Goal: Task Accomplishment & Management: Manage account settings

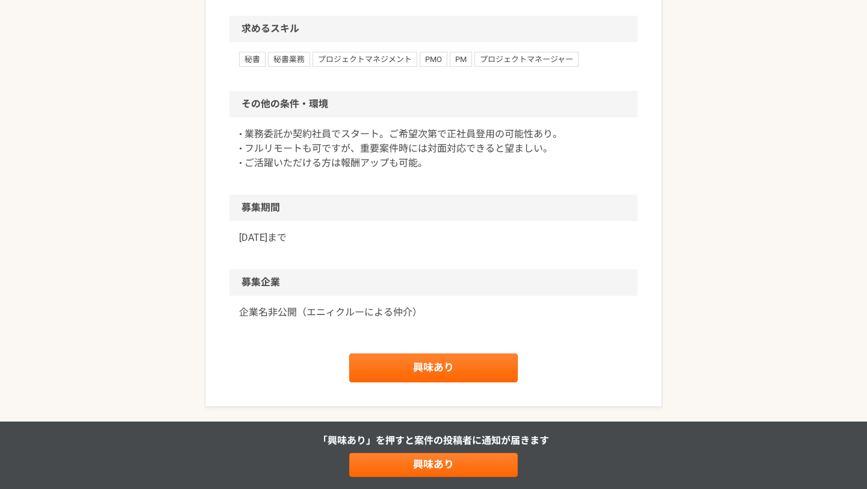
scroll to position [1115, 0]
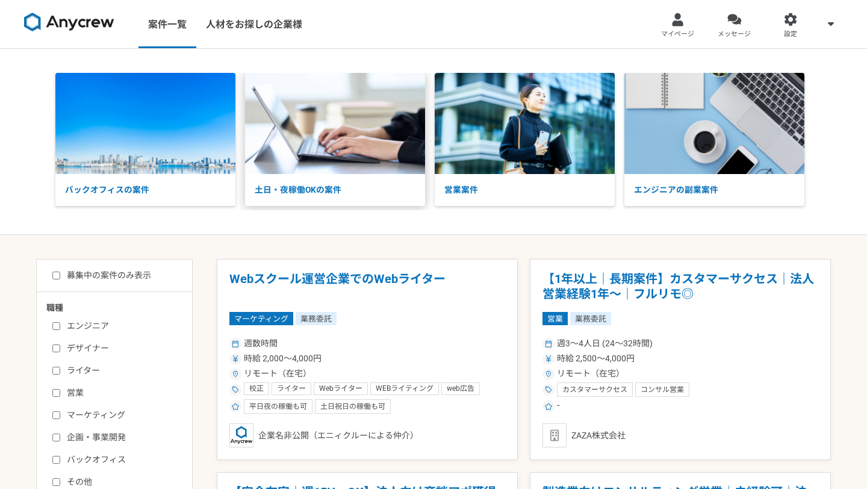
click at [281, 193] on p "土日・夜稼働OKの案件" at bounding box center [335, 190] width 180 height 32
click at [336, 191] on p "土日・夜稼働OKの案件" at bounding box center [335, 190] width 180 height 32
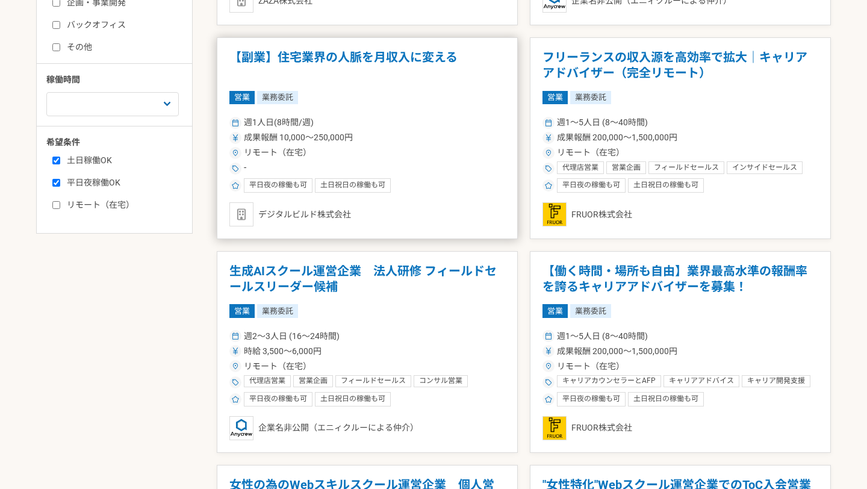
scroll to position [437, 0]
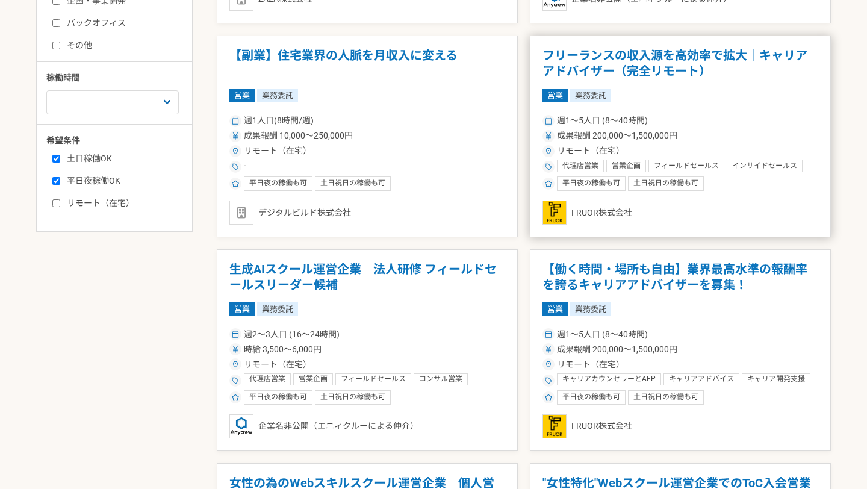
click at [579, 53] on h1 "フリーランスの収入源を高効率で拡大｜キャリアアドバイザー（完全リモート）" at bounding box center [681, 63] width 276 height 31
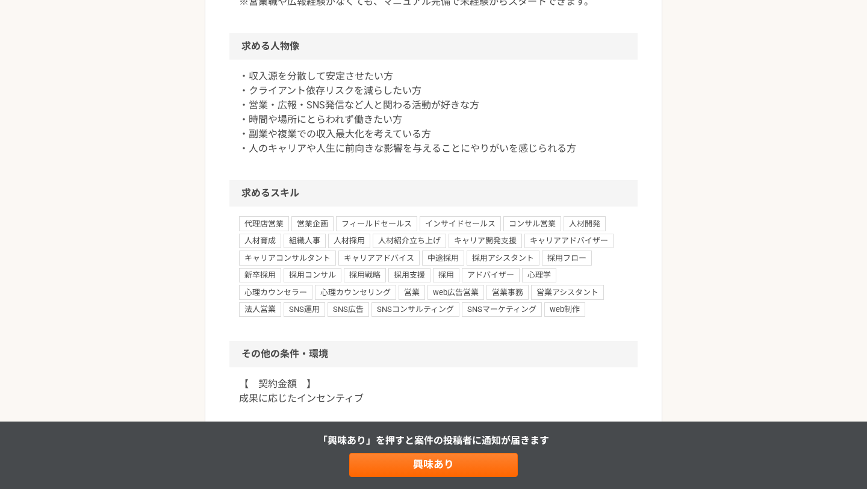
scroll to position [816, 0]
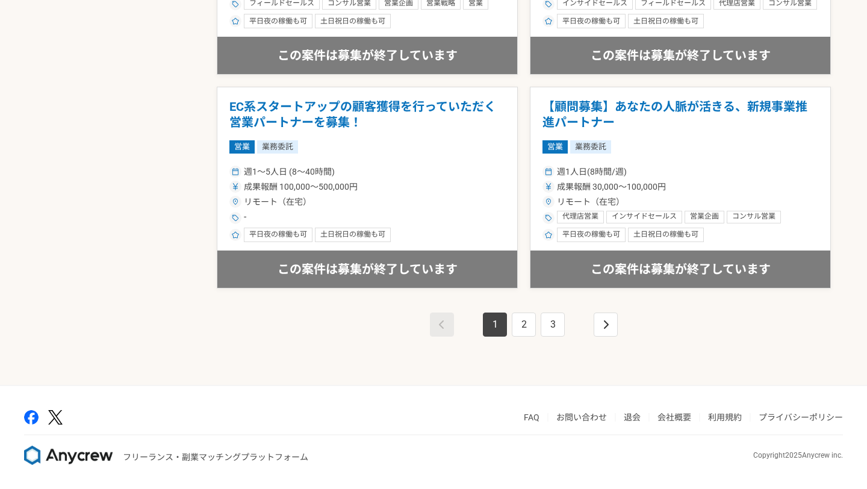
scroll to position [2094, 0]
click at [518, 326] on link "2" at bounding box center [524, 325] width 24 height 24
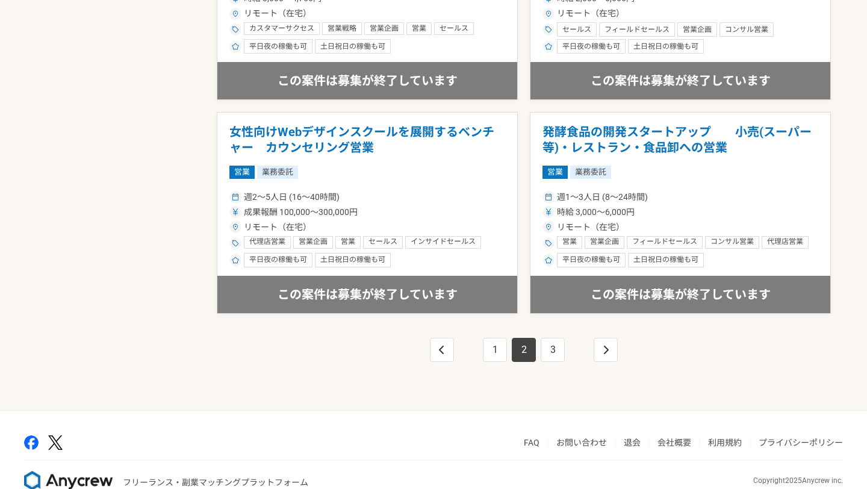
scroll to position [2070, 0]
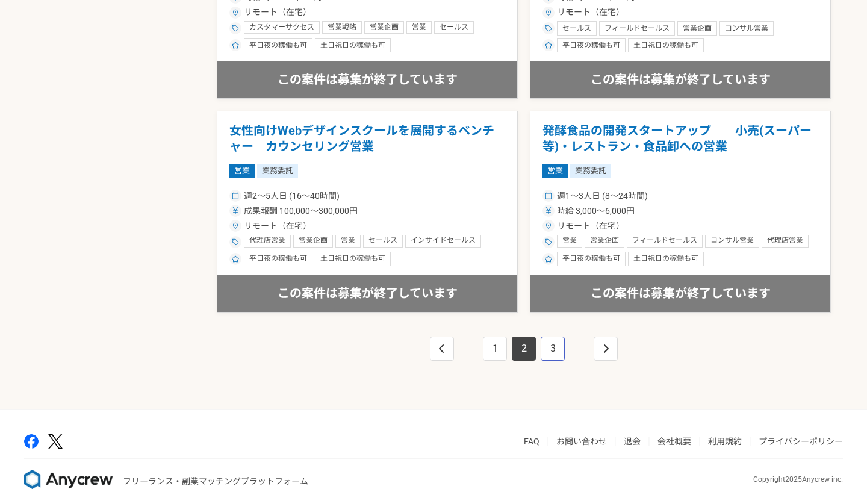
click at [555, 349] on link "3" at bounding box center [553, 349] width 24 height 24
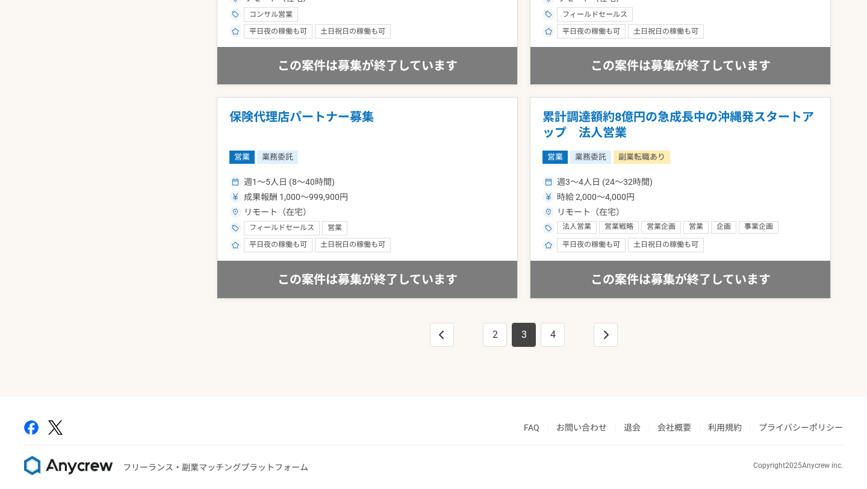
scroll to position [2094, 0]
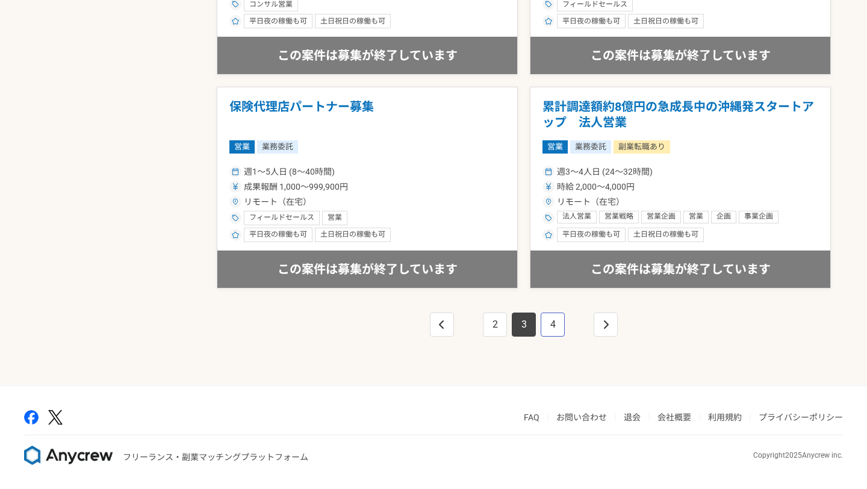
click at [550, 323] on link "4" at bounding box center [553, 325] width 24 height 24
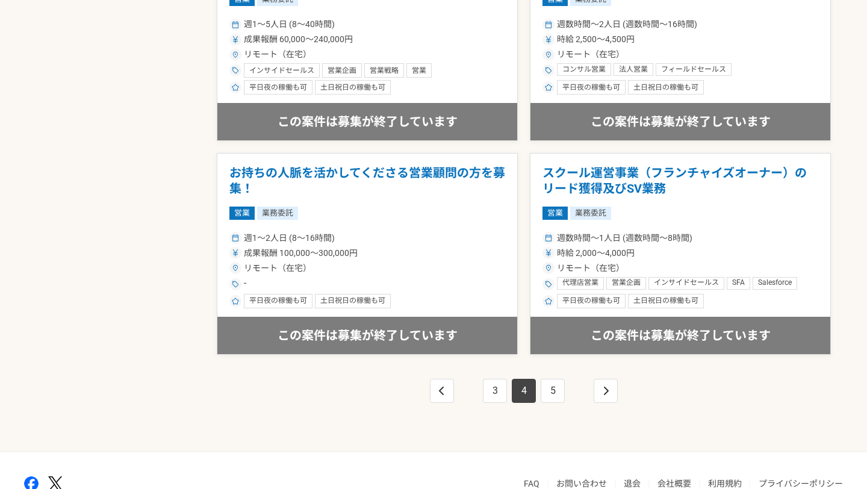
scroll to position [2094, 0]
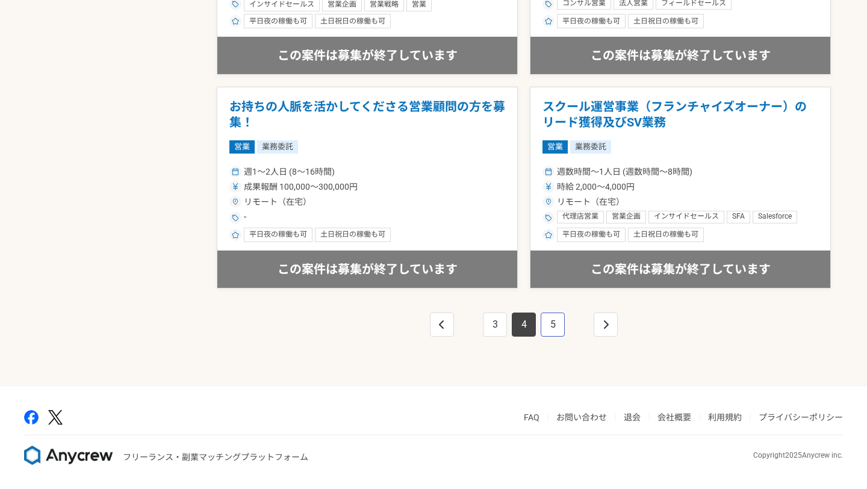
click at [554, 317] on link "5" at bounding box center [553, 325] width 24 height 24
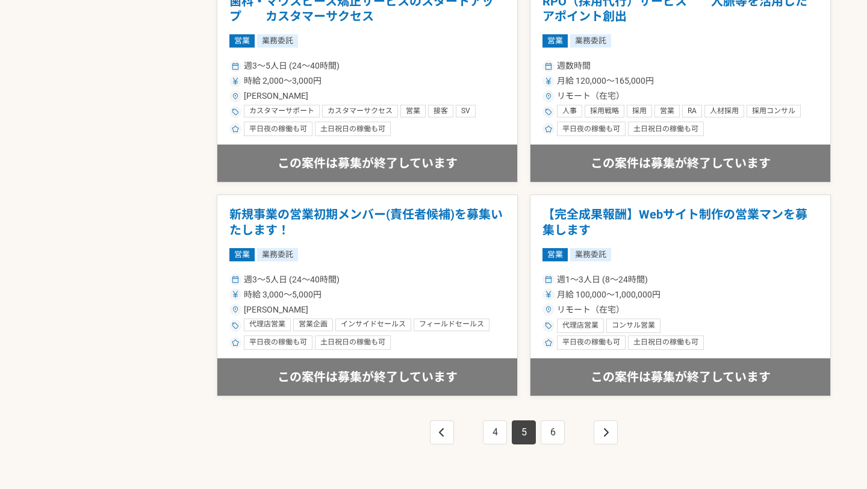
scroll to position [2094, 0]
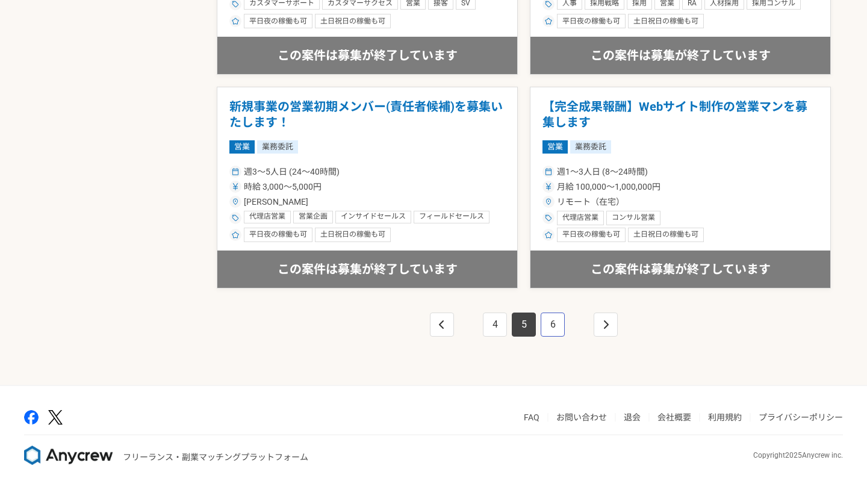
click at [556, 321] on link "6" at bounding box center [553, 325] width 24 height 24
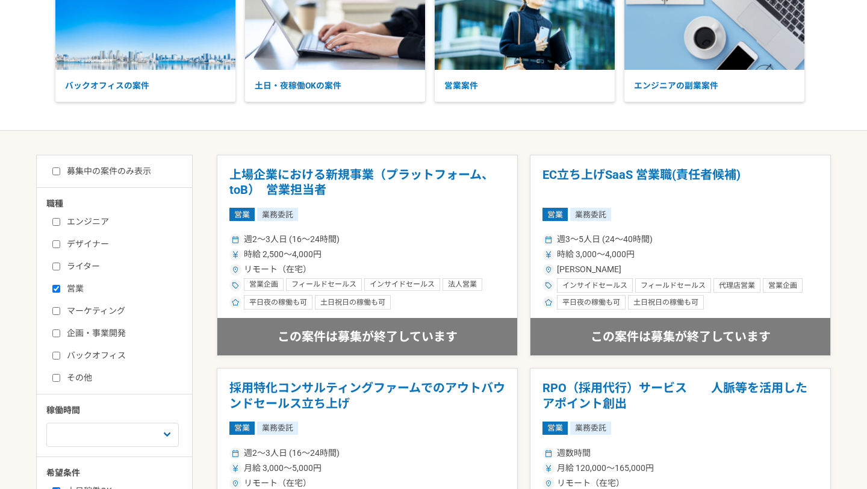
scroll to position [109, 0]
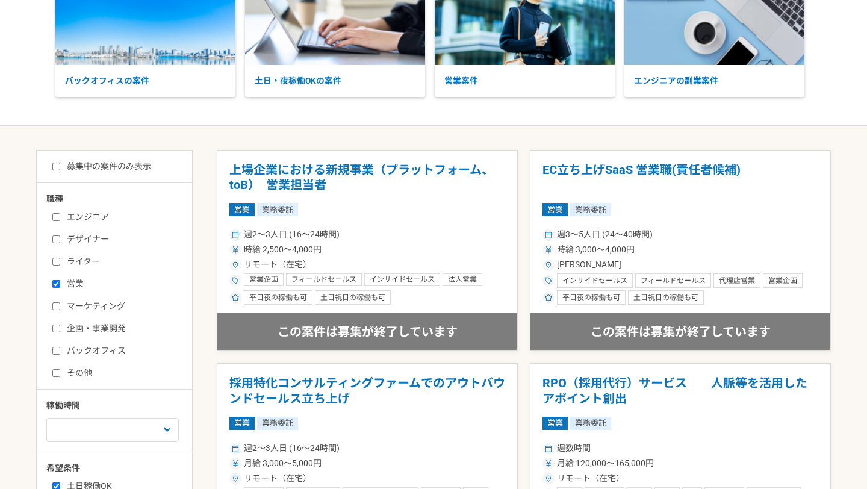
click at [54, 288] on label "営業" at bounding box center [121, 284] width 139 height 13
click at [54, 288] on input "営業" at bounding box center [56, 284] width 8 height 8
checkbox input "false"
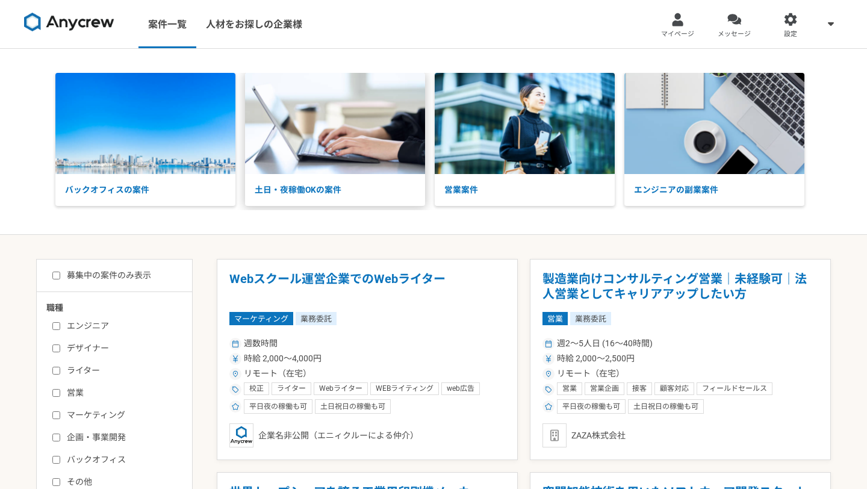
click at [284, 192] on p "土日・夜稼働OKの案件" at bounding box center [335, 190] width 180 height 32
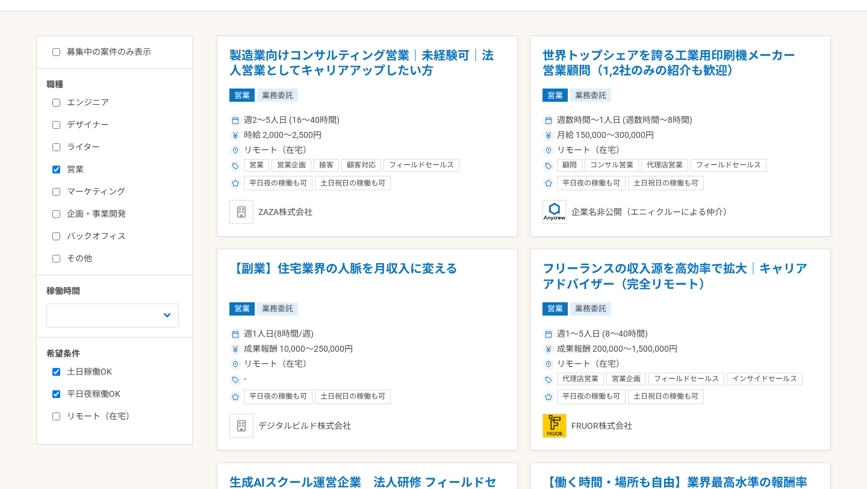
scroll to position [224, 0]
click at [58, 254] on input "その他" at bounding box center [56, 258] width 8 height 8
checkbox input "true"
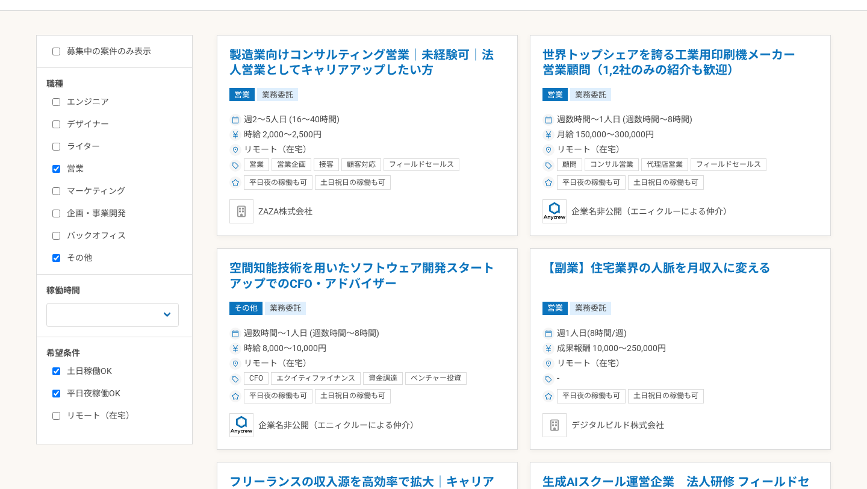
click at [57, 232] on input "バックオフィス" at bounding box center [56, 236] width 8 height 8
checkbox input "true"
click at [55, 210] on input "企画・事業開発" at bounding box center [56, 214] width 8 height 8
checkbox input "true"
click at [55, 195] on input "マーケティング" at bounding box center [56, 191] width 8 height 8
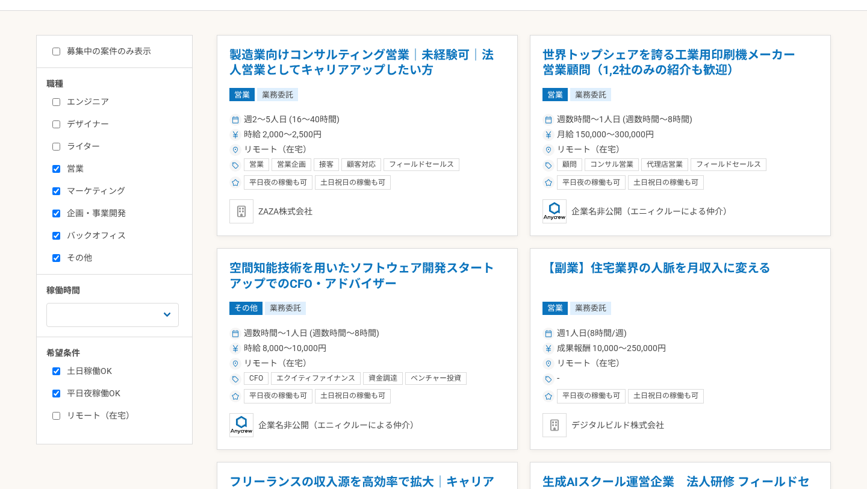
checkbox input "true"
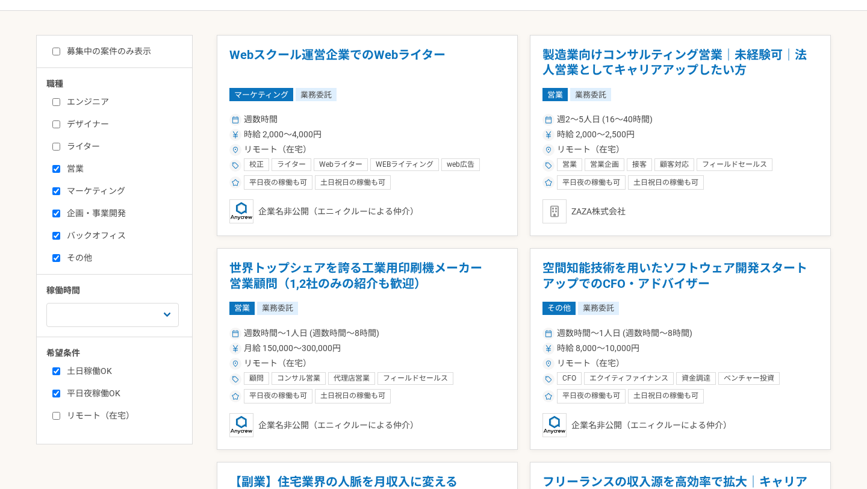
click at [54, 165] on input "営業" at bounding box center [56, 169] width 8 height 8
checkbox input "false"
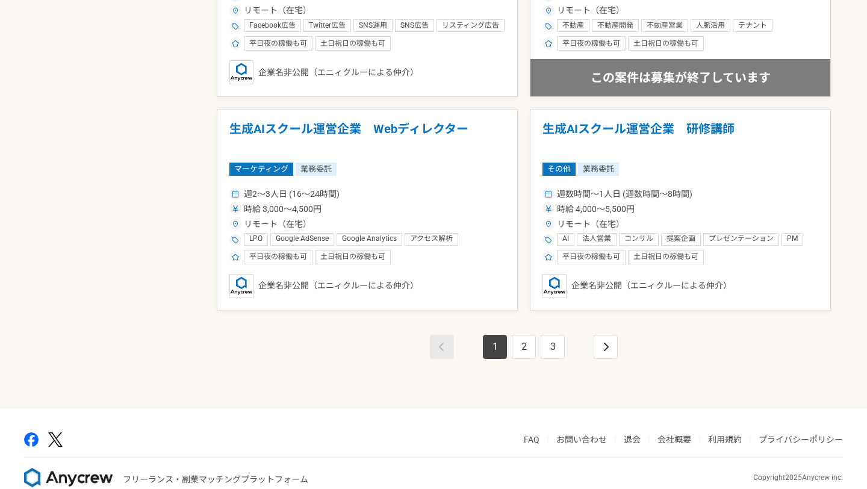
scroll to position [2071, 0]
click at [519, 344] on link "2" at bounding box center [524, 347] width 24 height 24
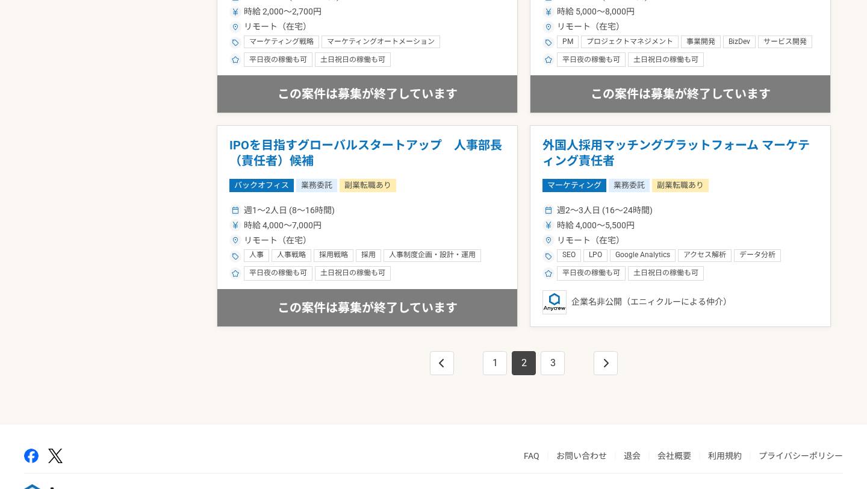
scroll to position [2058, 0]
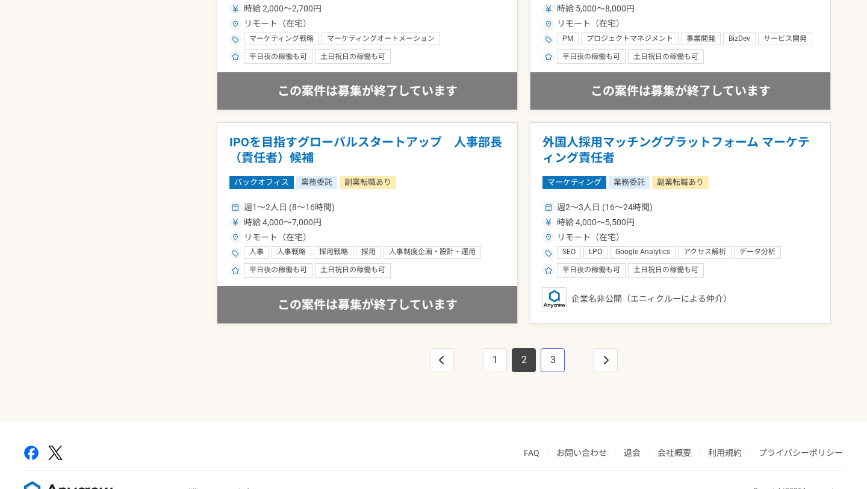
click at [559, 357] on link "3" at bounding box center [553, 360] width 24 height 24
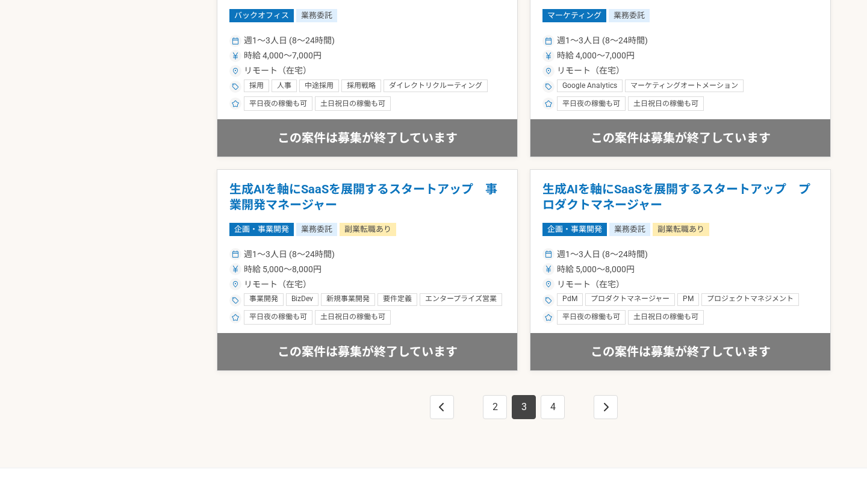
scroll to position [2094, 0]
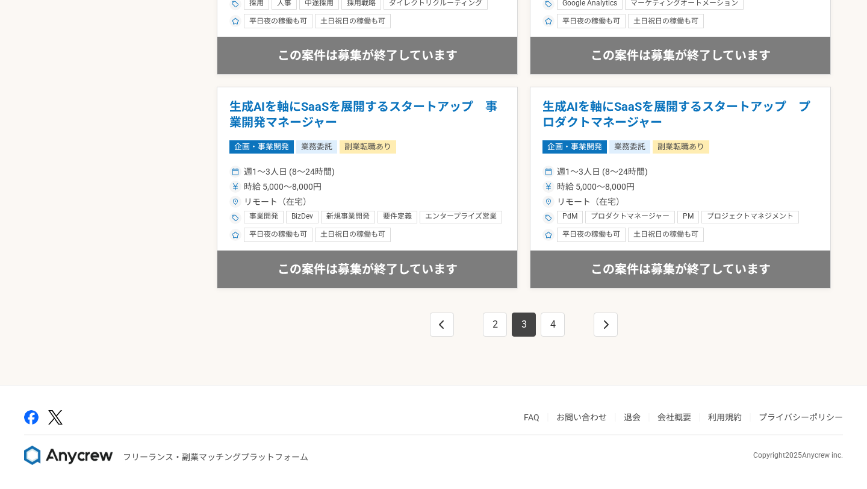
click at [559, 337] on div "2 3 4" at bounding box center [524, 336] width 614 height 96
click at [559, 328] on link "4" at bounding box center [553, 325] width 24 height 24
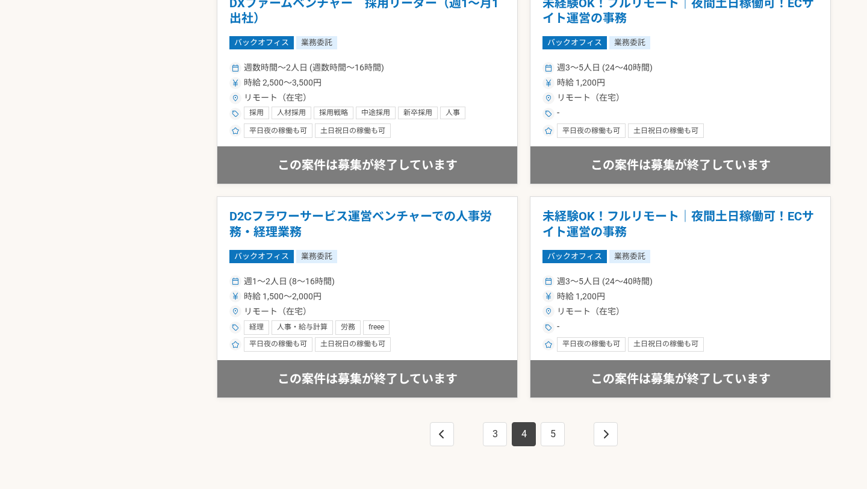
scroll to position [2094, 0]
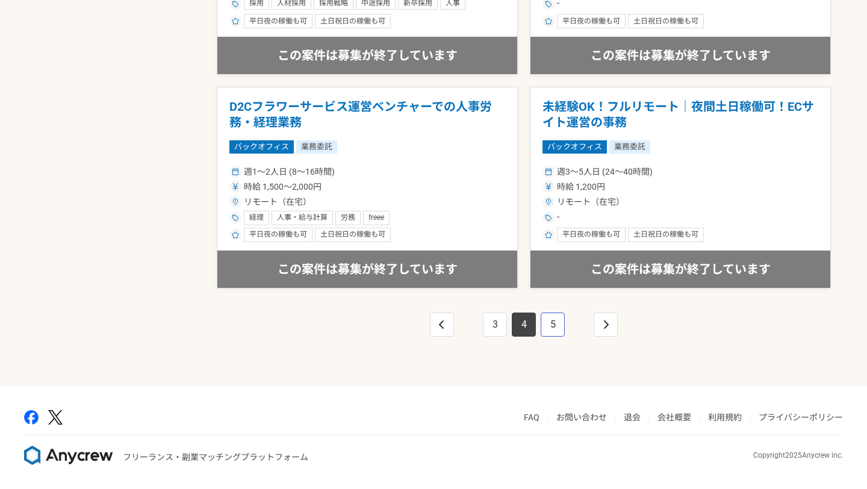
click at [549, 325] on link "5" at bounding box center [553, 325] width 24 height 24
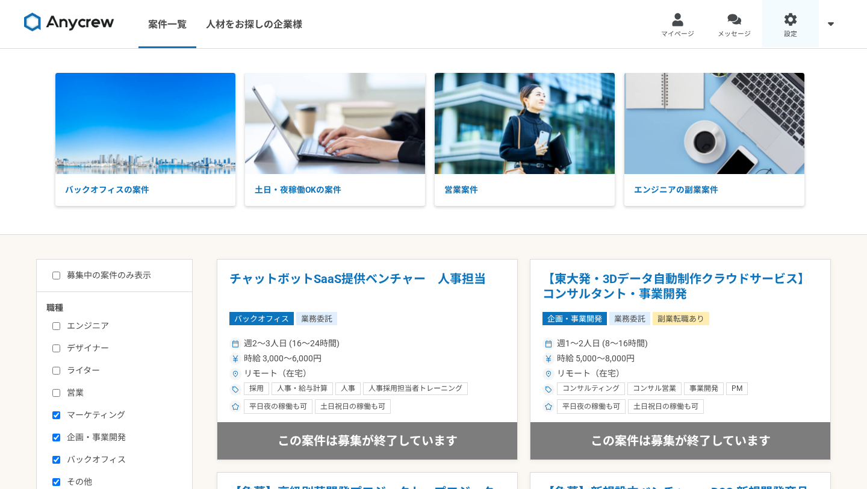
click at [776, 14] on link "設定" at bounding box center [790, 24] width 57 height 48
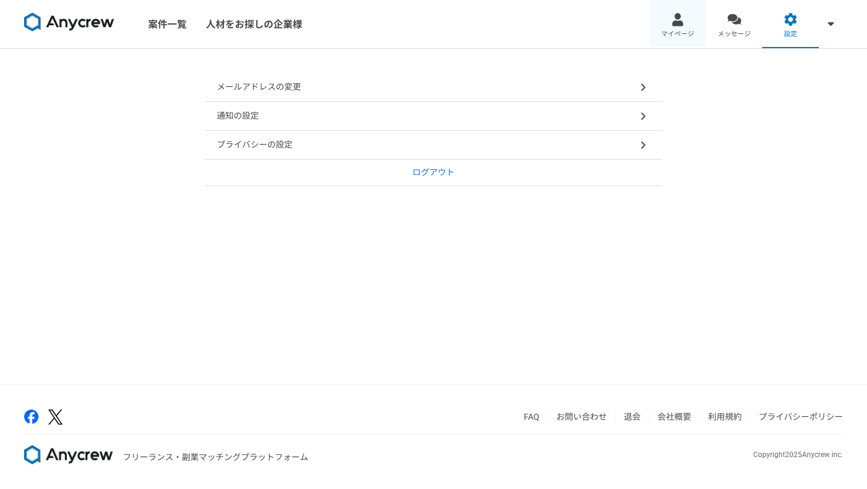
click at [681, 23] on div at bounding box center [678, 20] width 14 height 14
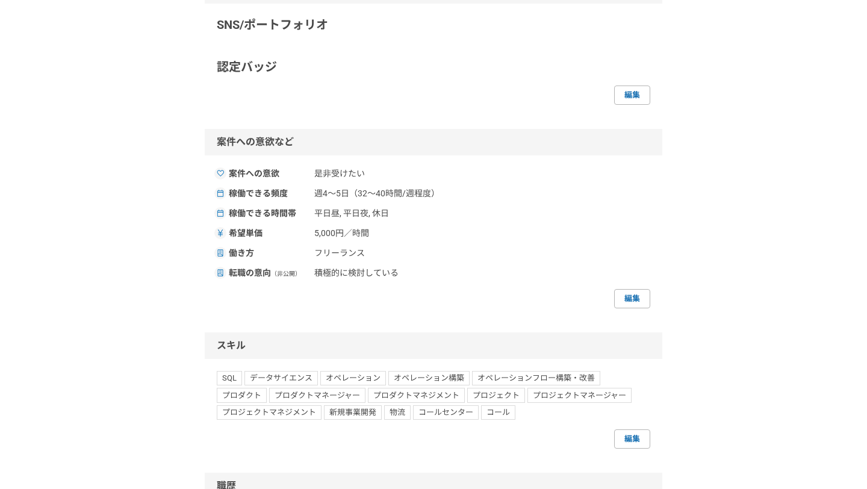
scroll to position [400, 0]
click at [641, 288] on link "編集" at bounding box center [632, 297] width 36 height 19
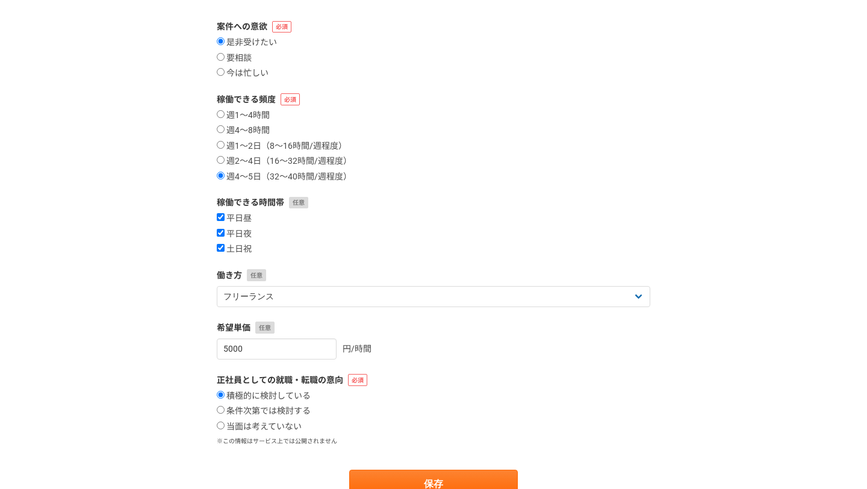
scroll to position [94, 0]
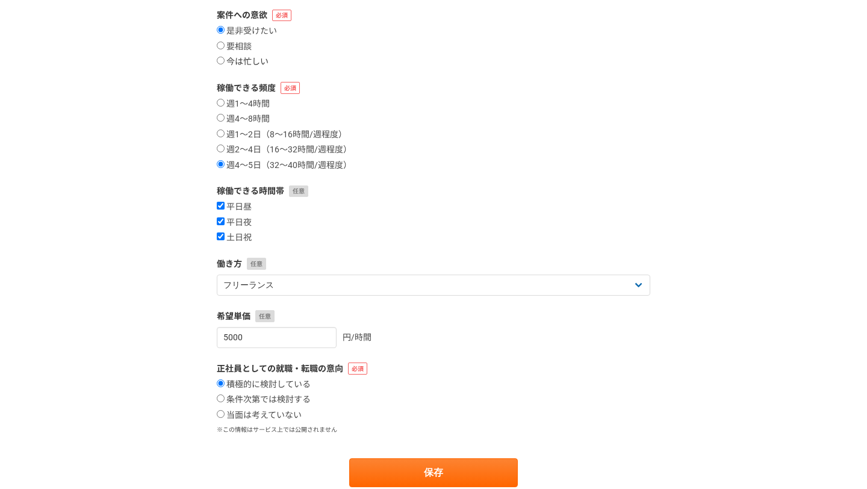
click at [224, 64] on input "今は忙しい" at bounding box center [221, 61] width 8 height 8
radio input "true"
click at [221, 47] on input "要相談" at bounding box center [221, 46] width 8 height 8
radio input "true"
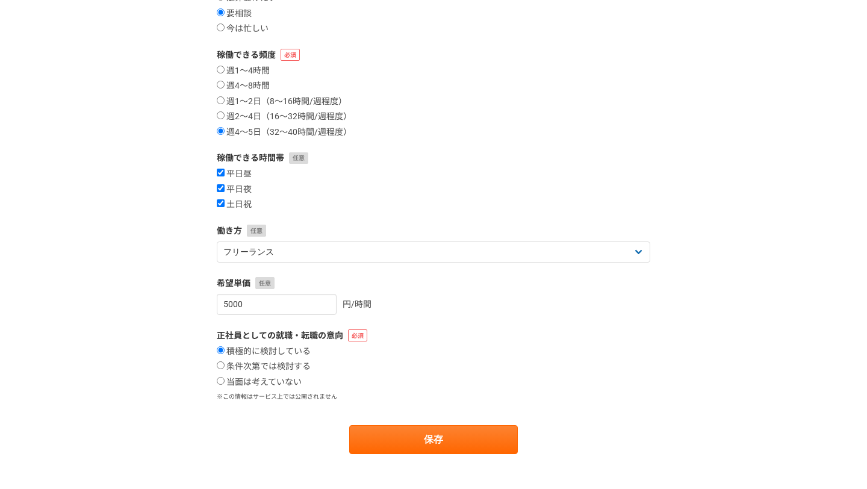
scroll to position [129, 0]
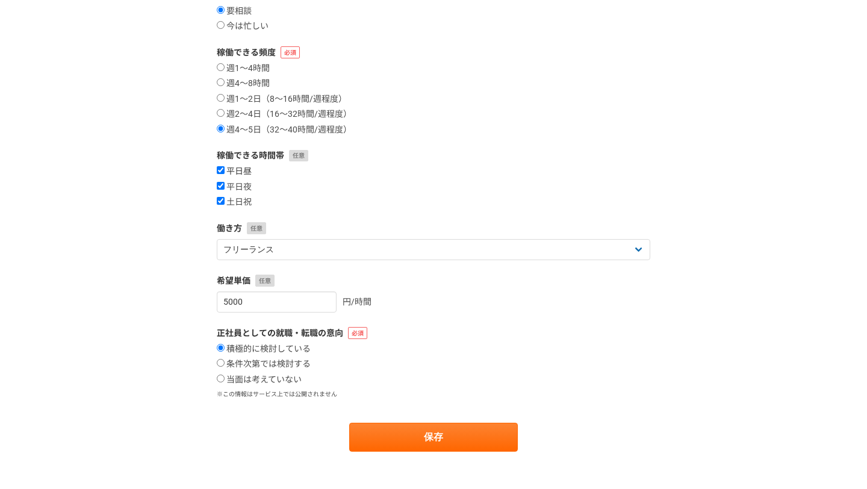
click at [220, 170] on input "平日昼" at bounding box center [221, 170] width 8 height 8
checkbox input "false"
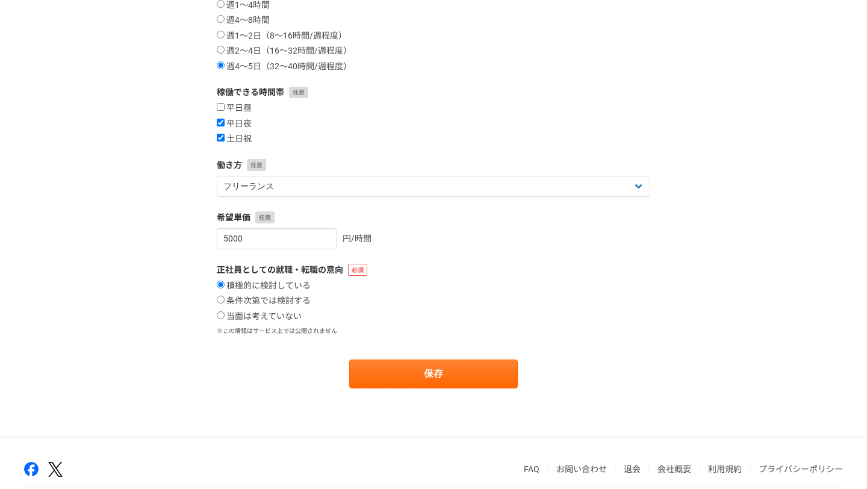
scroll to position [193, 0]
click at [223, 314] on input "当面は考えていない" at bounding box center [221, 315] width 8 height 8
radio input "true"
click at [223, 298] on input "条件次第では検討する" at bounding box center [221, 299] width 8 height 8
radio input "true"
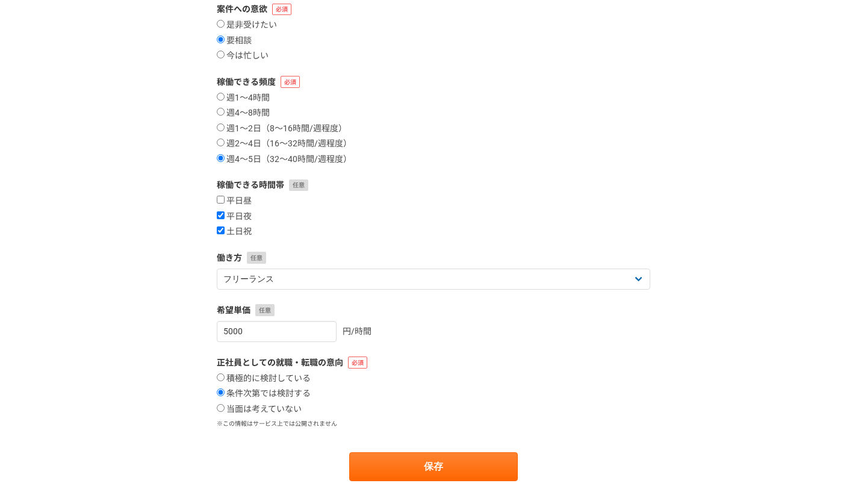
scroll to position [98, 0]
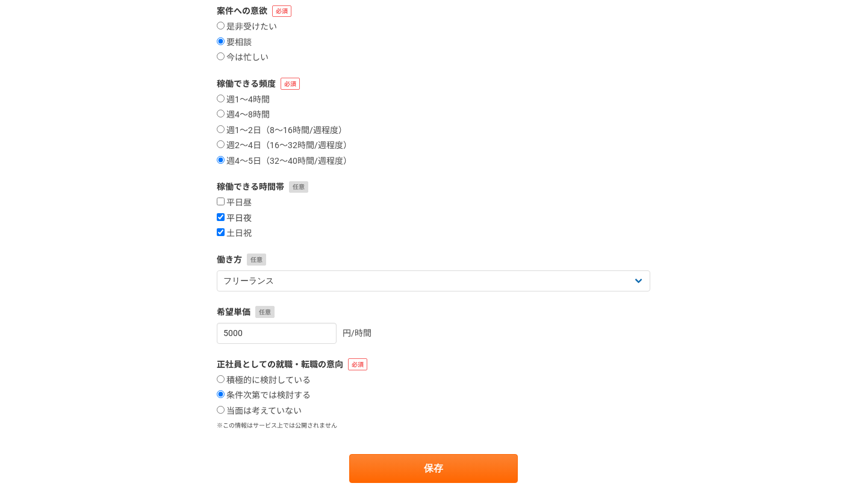
click at [246, 220] on label "平日夜" at bounding box center [234, 218] width 35 height 11
click at [225, 220] on input "平日夜" at bounding box center [221, 217] width 8 height 8
checkbox input "false"
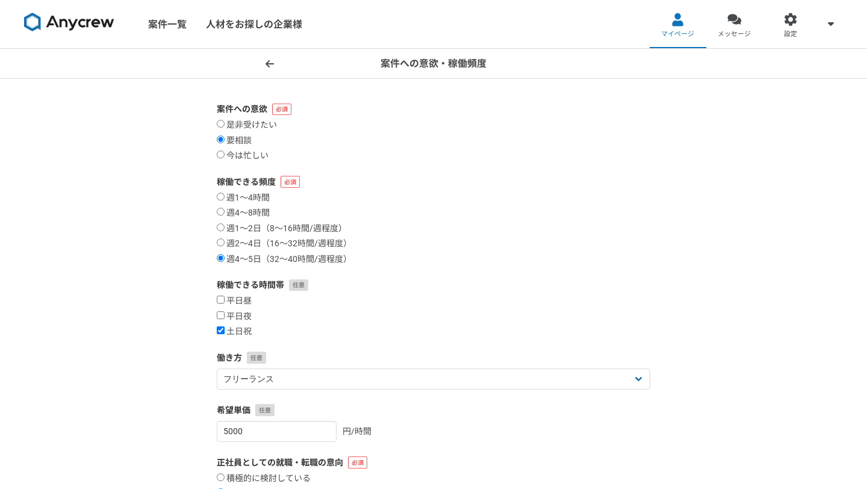
scroll to position [17, 0]
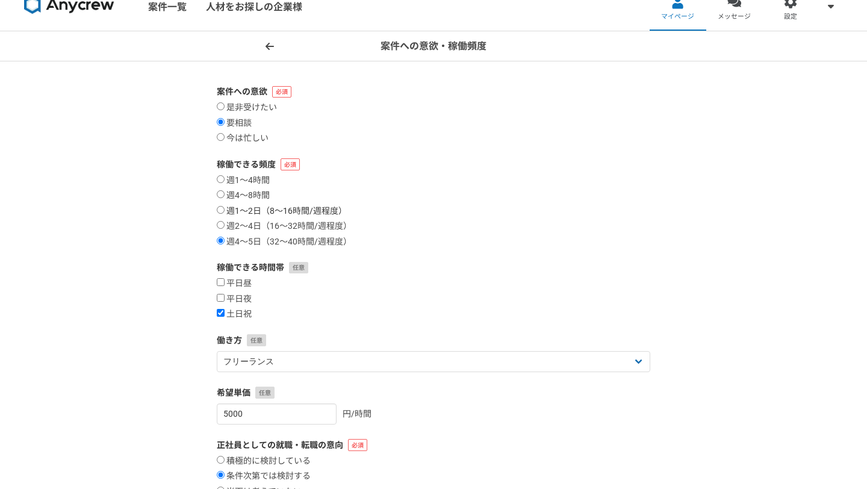
click at [256, 213] on label "週1〜2日（8〜16時間/週程度）" at bounding box center [282, 211] width 130 height 11
click at [225, 213] on input "週1〜2日（8〜16時間/週程度）" at bounding box center [221, 210] width 8 height 8
radio input "true"
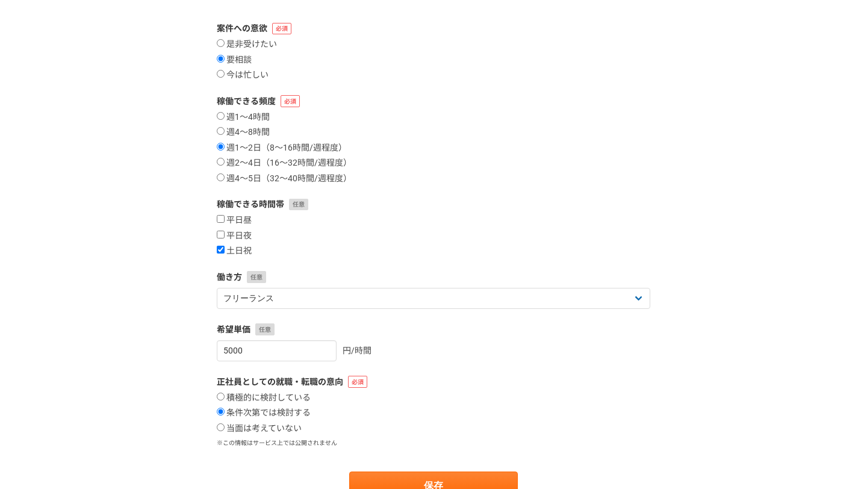
scroll to position [245, 0]
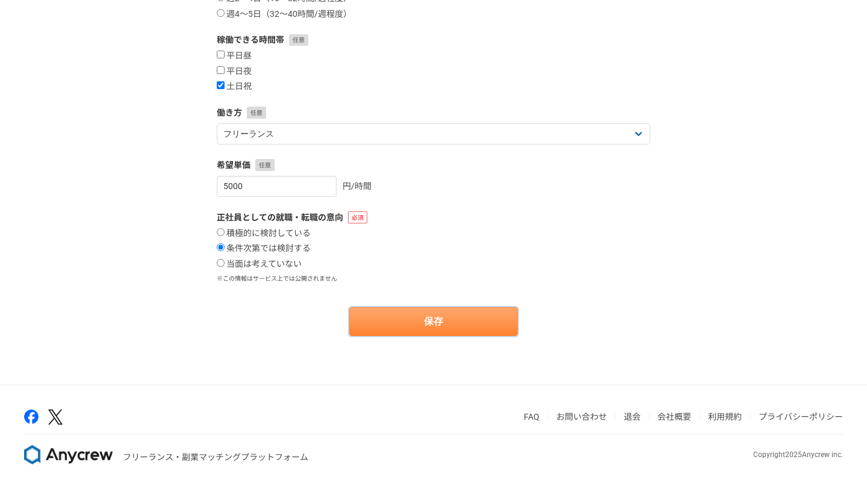
click at [432, 325] on button "保存" at bounding box center [433, 321] width 169 height 29
